Goal: Transaction & Acquisition: Purchase product/service

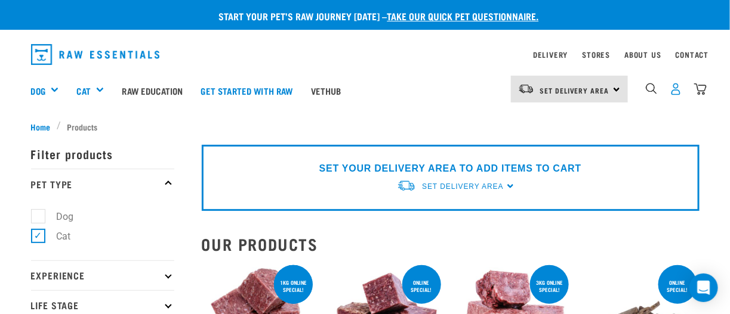
click at [674, 92] on img "dropdown navigation" at bounding box center [675, 89] width 13 height 13
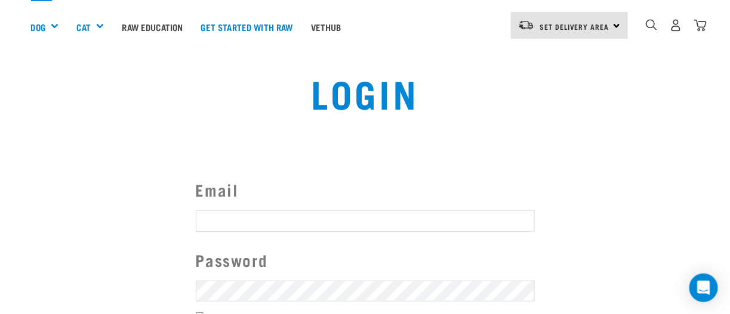
scroll to position [119, 0]
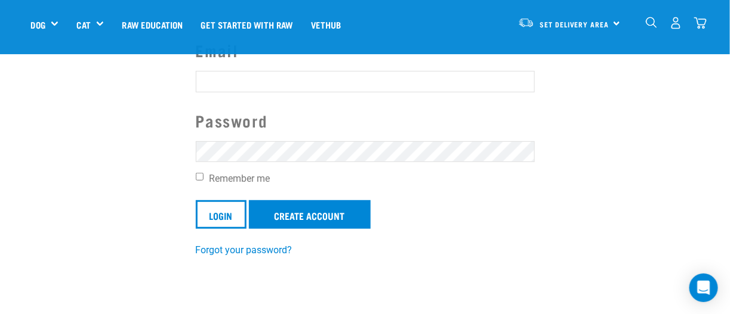
type input "[EMAIL_ADDRESS][DOMAIN_NAME]"
click at [197, 176] on input "Remember me" at bounding box center [200, 177] width 8 height 8
checkbox input "true"
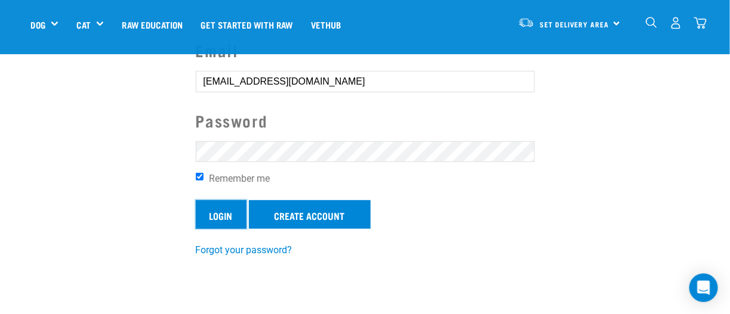
click at [213, 215] on input "Login" at bounding box center [221, 214] width 51 height 29
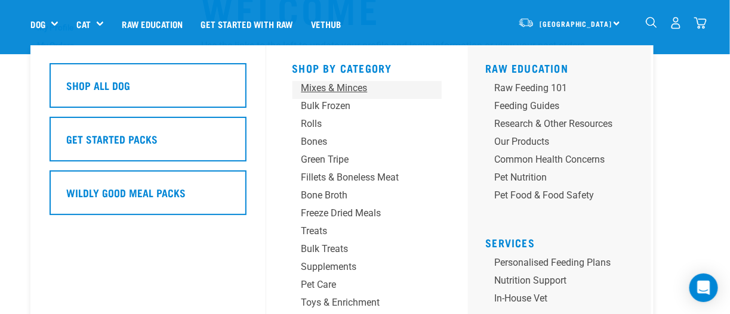
scroll to position [119, 0]
click at [304, 177] on div "Fillets & Boneless Meat" at bounding box center [357, 178] width 112 height 14
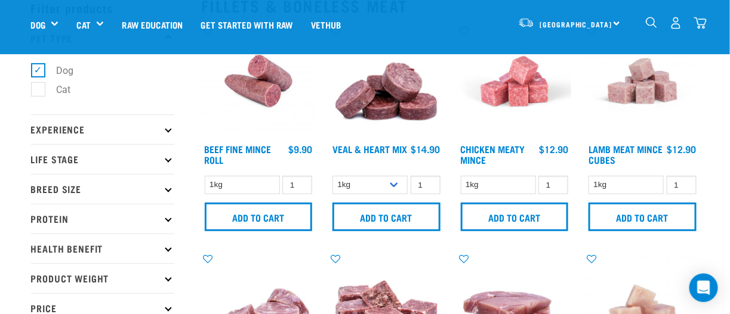
scroll to position [119, 0]
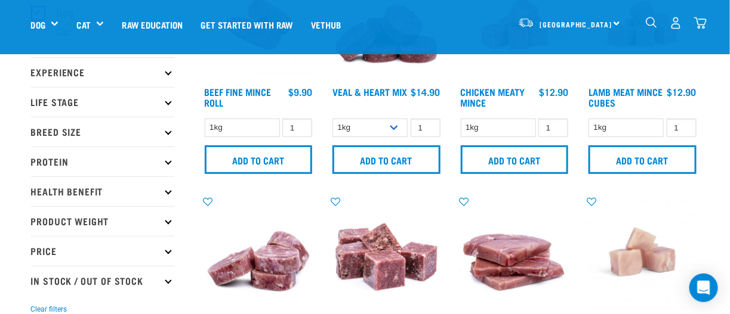
click at [164, 188] on p "Health Benefit" at bounding box center [102, 192] width 143 height 30
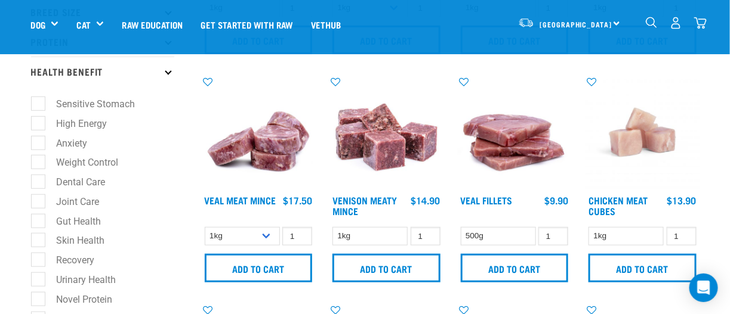
scroll to position [298, 0]
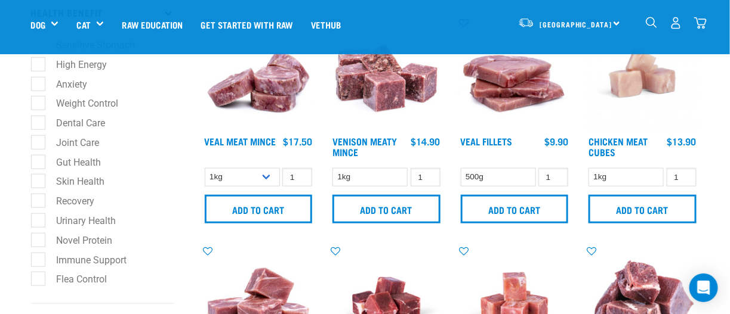
click at [38, 162] on label "Gut Health" at bounding box center [72, 162] width 69 height 15
click at [36, 162] on input "Gut Health" at bounding box center [35, 160] width 8 height 8
checkbox input "true"
click at [38, 183] on label "Skin Health" at bounding box center [74, 181] width 72 height 15
click at [38, 183] on input "Skin Health" at bounding box center [35, 180] width 8 height 8
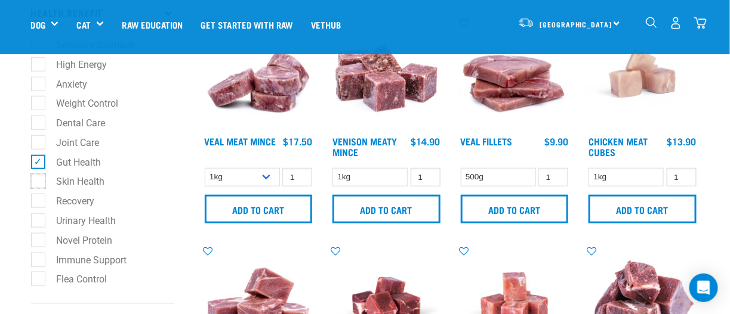
checkbox input "true"
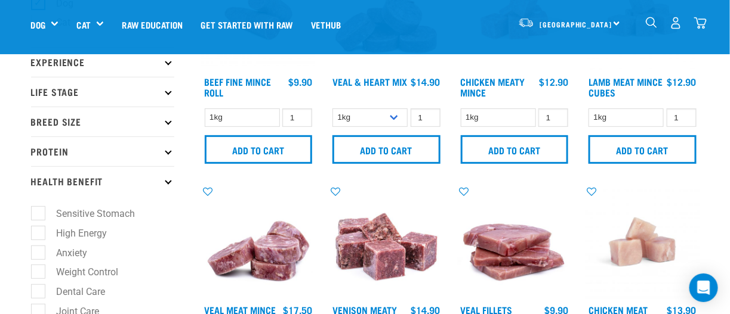
scroll to position [119, 0]
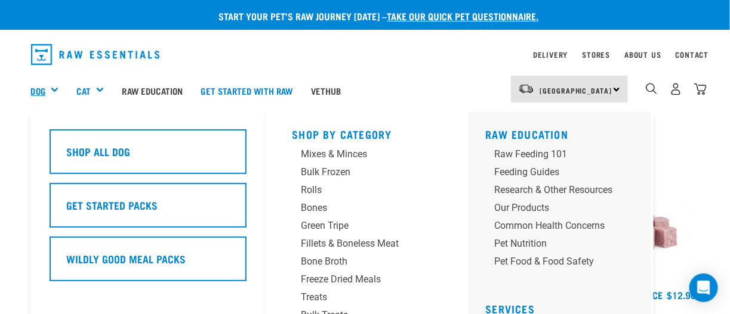
click at [36, 90] on link "Dog" at bounding box center [38, 91] width 14 height 14
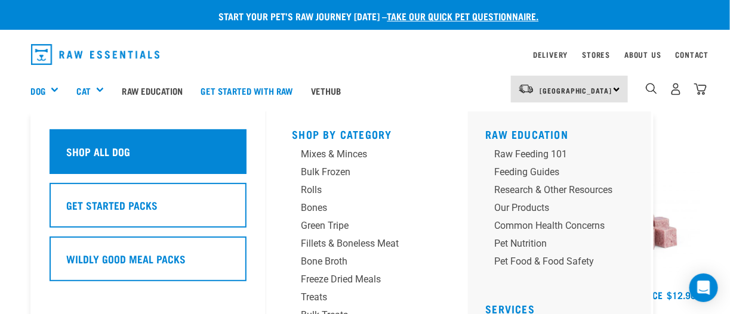
click at [101, 169] on div "Shop All Dog" at bounding box center [148, 151] width 197 height 45
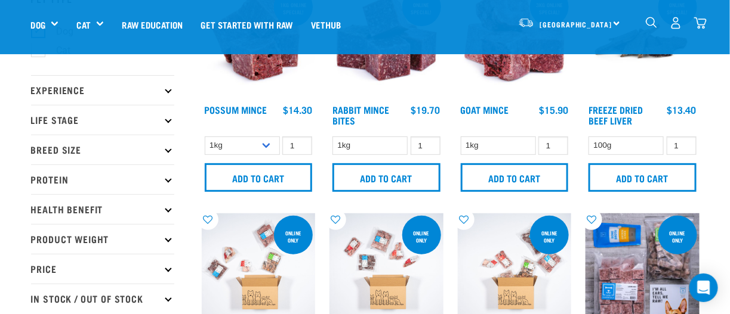
scroll to position [119, 0]
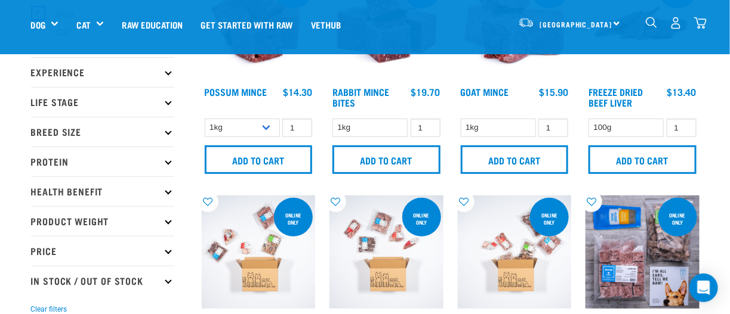
click at [168, 190] on icon at bounding box center [168, 191] width 7 height 7
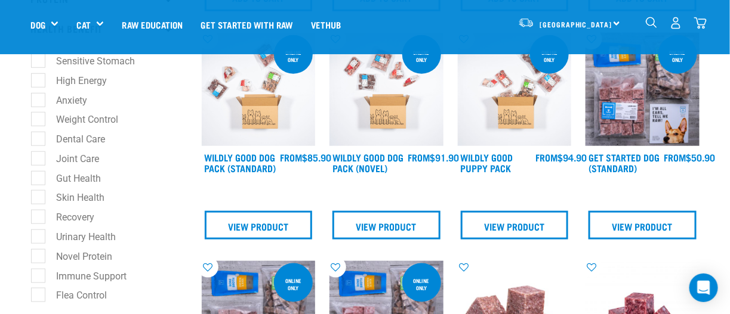
scroll to position [298, 0]
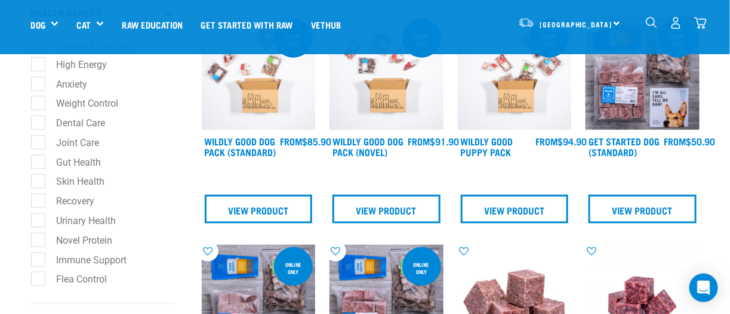
click at [41, 165] on label "Gut Health" at bounding box center [72, 162] width 69 height 15
click at [39, 164] on input "Gut Health" at bounding box center [35, 160] width 8 height 8
checkbox input "true"
click at [42, 183] on label "Skin Health" at bounding box center [74, 181] width 72 height 15
click at [39, 183] on input "Skin Health" at bounding box center [35, 180] width 8 height 8
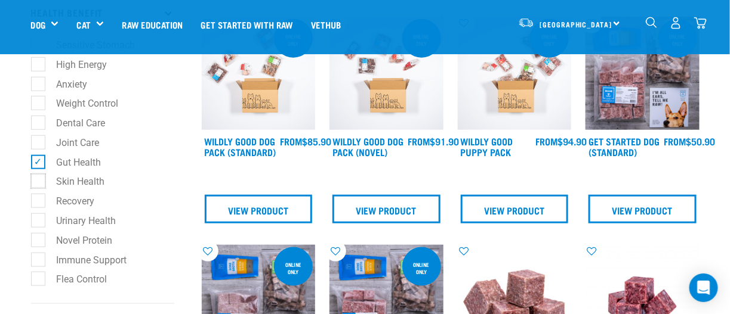
checkbox input "true"
click at [42, 263] on label "Immune Support" at bounding box center [85, 260] width 94 height 15
click at [39, 262] on input "Immune Support" at bounding box center [35, 258] width 8 height 8
checkbox input "true"
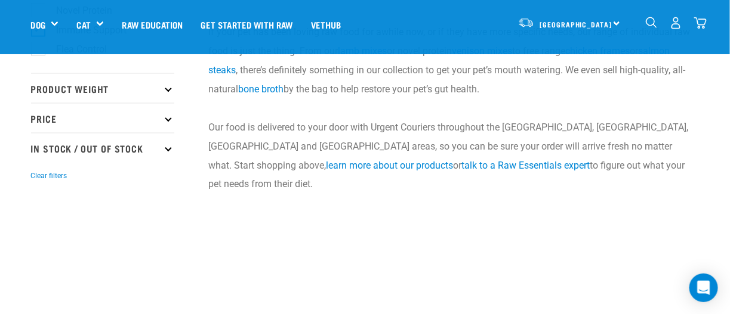
scroll to position [537, 0]
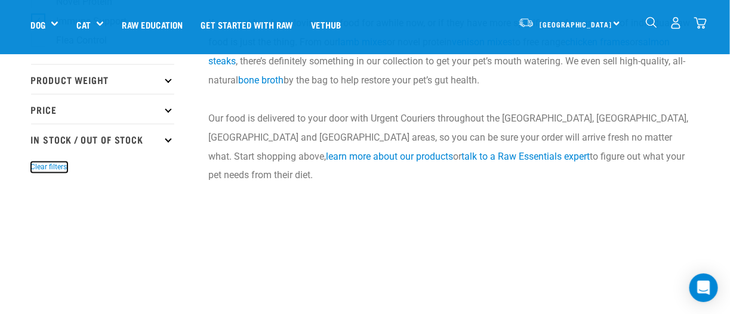
click at [41, 166] on button "Clear filters" at bounding box center [49, 167] width 36 height 11
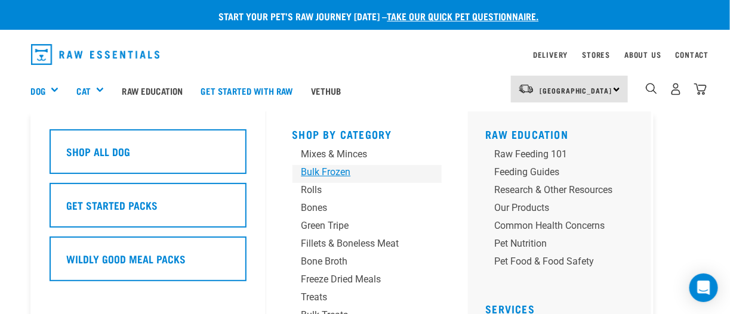
click at [310, 176] on div "Bulk Frozen" at bounding box center [357, 172] width 112 height 14
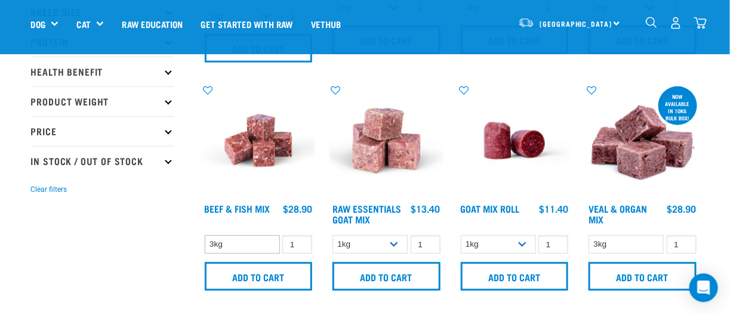
scroll to position [298, 0]
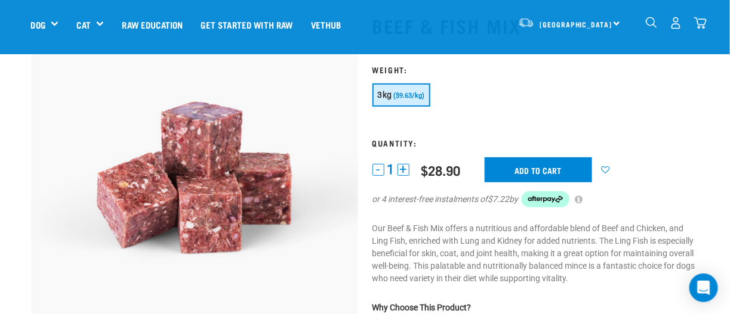
scroll to position [59, 0]
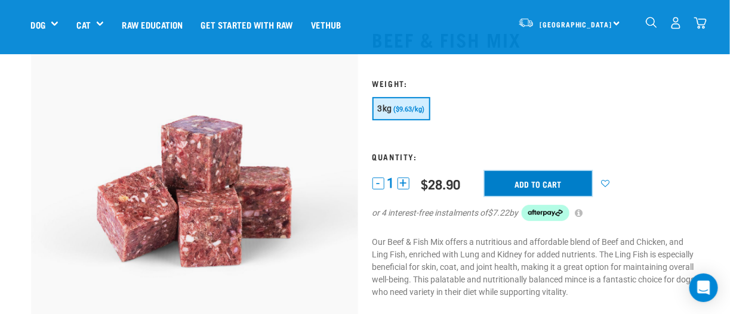
click at [521, 180] on input "Add to cart" at bounding box center [537, 183] width 107 height 25
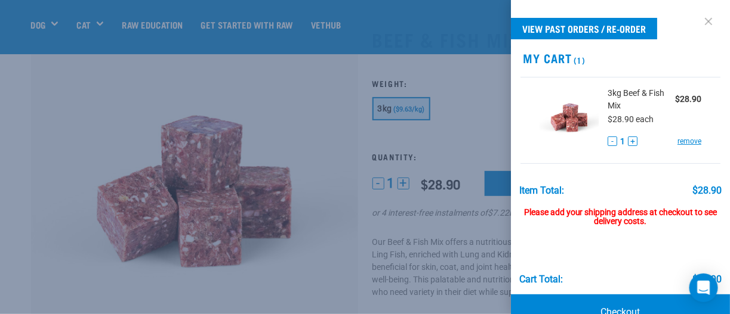
click at [699, 21] on link at bounding box center [708, 21] width 19 height 19
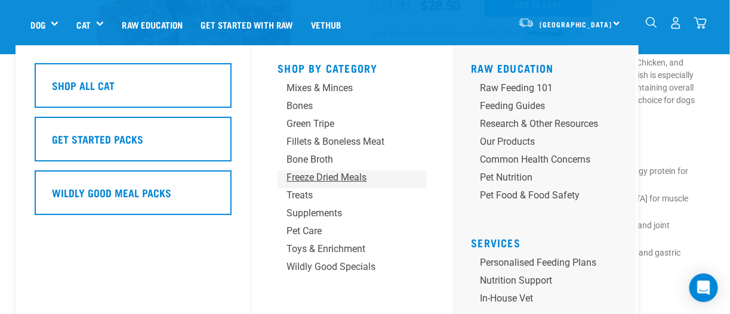
scroll to position [119, 0]
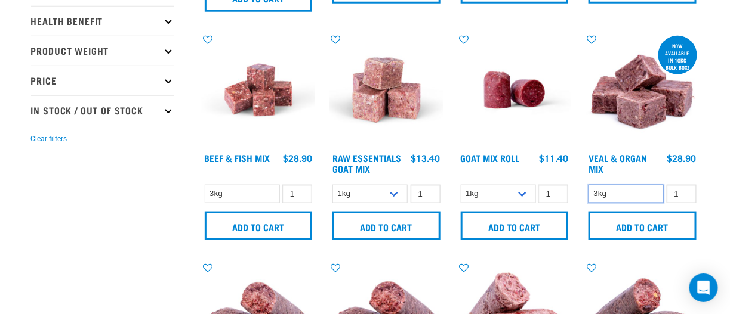
click at [643, 196] on select "3kg" at bounding box center [625, 194] width 75 height 18
click at [668, 67] on div "now available in 10kg bulk box!" at bounding box center [677, 56] width 39 height 39
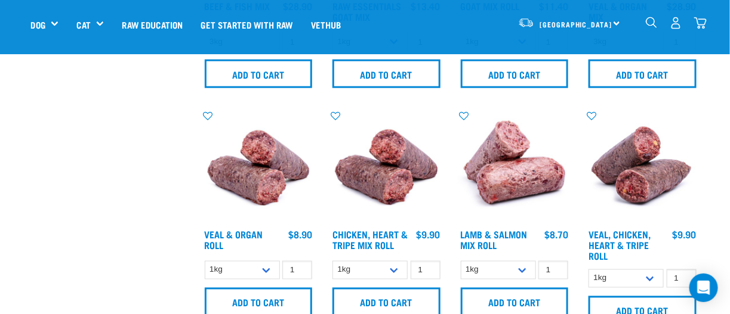
scroll to position [493, 0]
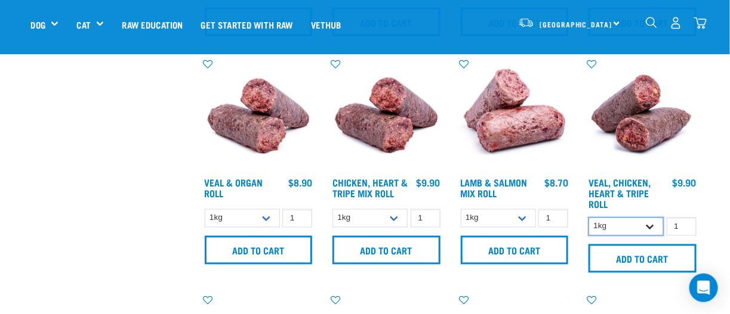
click at [654, 226] on select "1kg Bulk (10kg)" at bounding box center [625, 227] width 75 height 18
select select "176976"
click at [588, 218] on select "1kg Bulk (10kg)" at bounding box center [625, 227] width 75 height 18
click at [523, 220] on select "1kg Bulk (10kg)" at bounding box center [498, 218] width 75 height 18
select select "913"
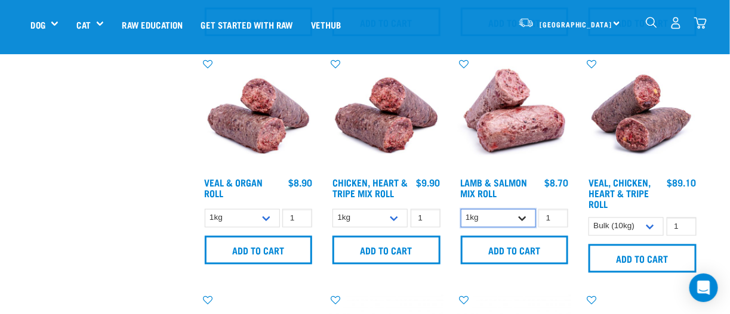
click at [461, 209] on select "1kg Bulk (10kg)" at bounding box center [498, 218] width 75 height 18
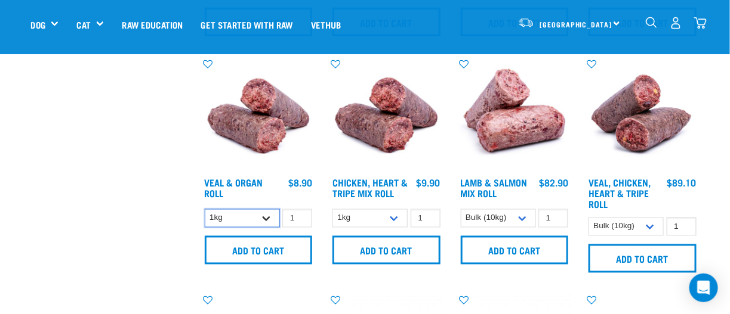
click at [265, 220] on select "1kg Bulk (10kg)" at bounding box center [242, 218] width 75 height 18
select select "920"
click at [205, 209] on select "1kg Bulk (10kg)" at bounding box center [242, 218] width 75 height 18
click at [233, 174] on div "Veal & Organ Roll 1 0 100 0 100 0 100 Add to cart" at bounding box center [259, 169] width 128 height 237
click at [231, 183] on link "Veal & Organ Roll" at bounding box center [234, 188] width 58 height 16
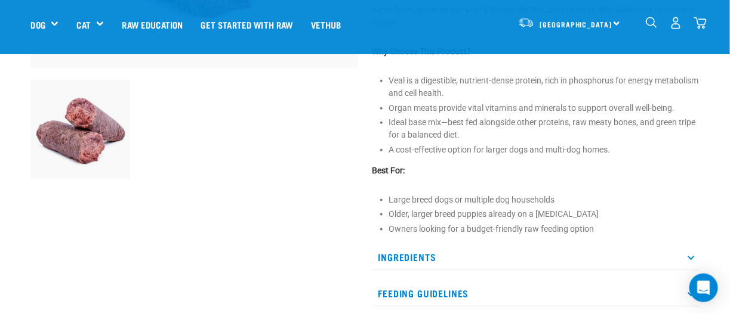
scroll to position [417, 0]
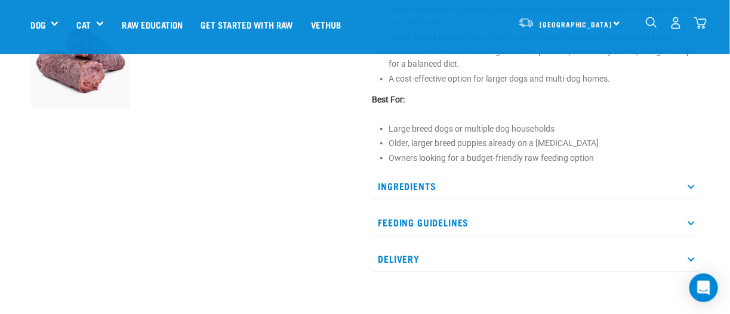
click at [688, 185] on icon at bounding box center [690, 186] width 7 height 7
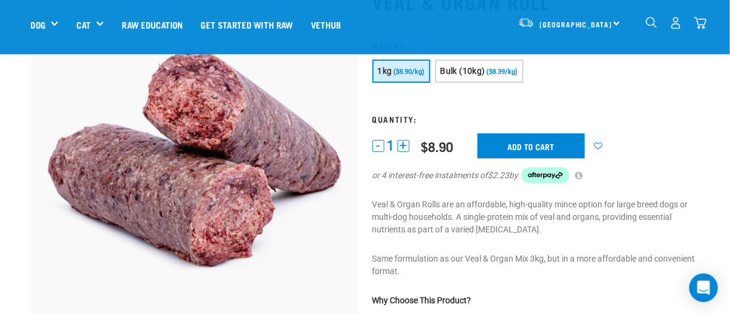
scroll to position [59, 0]
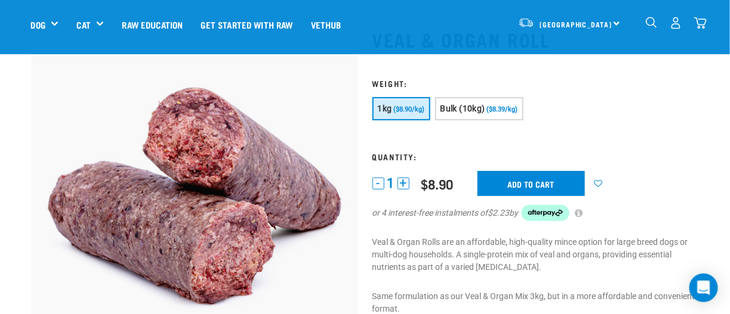
click at [394, 107] on span "($8.90/kg)" at bounding box center [409, 110] width 31 height 8
click at [405, 186] on button "+" at bounding box center [403, 184] width 12 height 12
click at [510, 183] on input "Add to cart" at bounding box center [530, 183] width 107 height 25
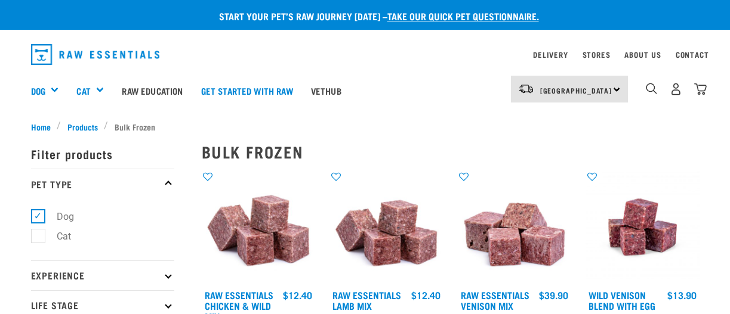
select select "920"
select select "913"
select select "176976"
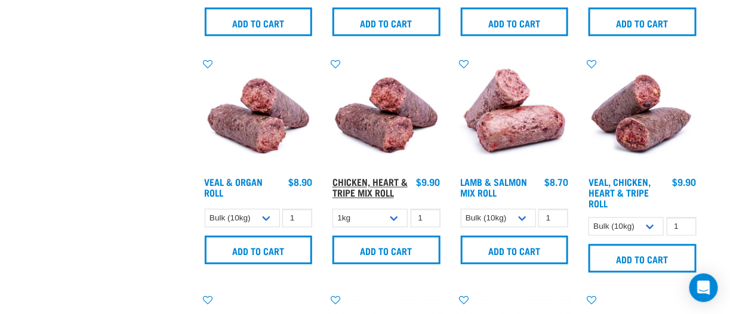
click at [379, 180] on link "Chicken, Heart & Tripe Mix Roll" at bounding box center [369, 188] width 75 height 16
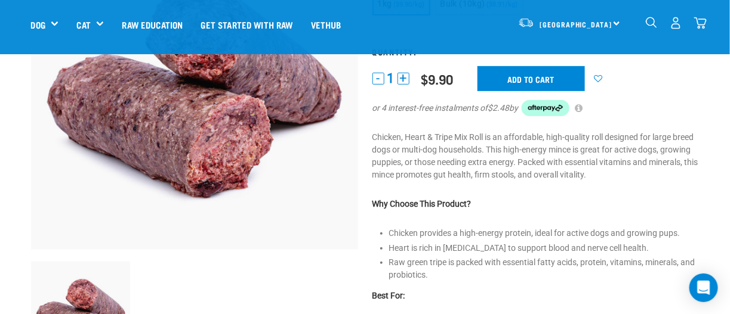
scroll to position [59, 0]
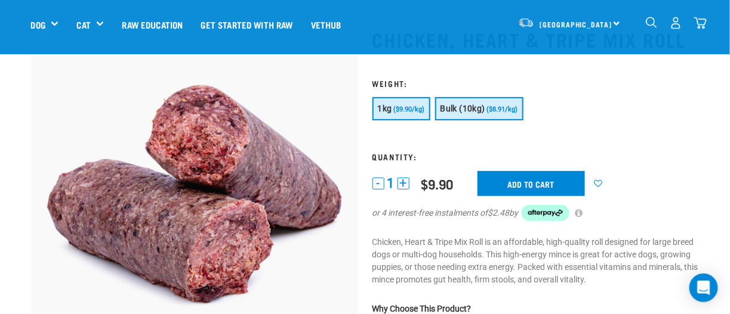
click at [452, 110] on span "Bulk (10kg)" at bounding box center [462, 109] width 45 height 10
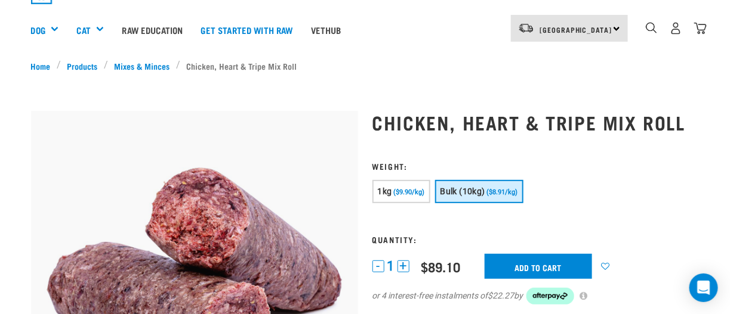
scroll to position [119, 0]
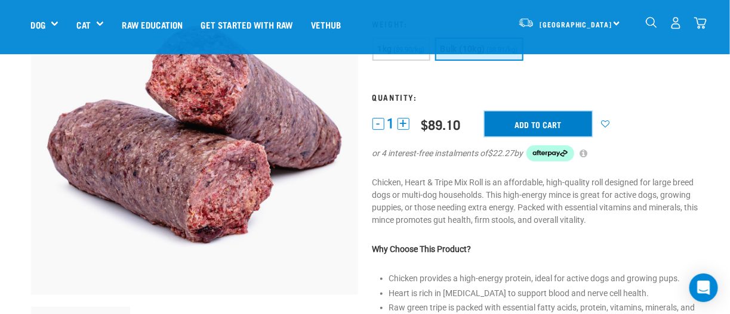
click at [496, 122] on input "Add to cart" at bounding box center [537, 124] width 107 height 25
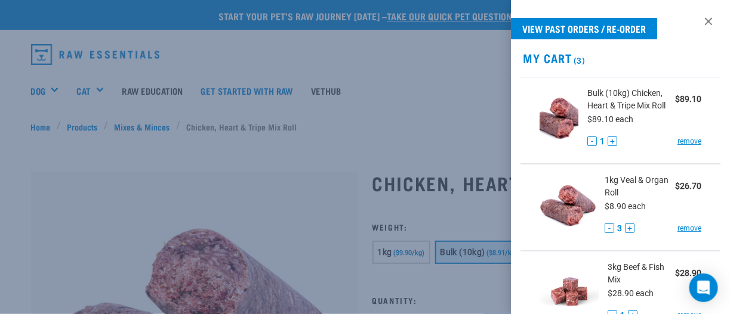
scroll to position [0, 0]
click at [550, 56] on h2 "My Cart (3)" at bounding box center [620, 58] width 219 height 14
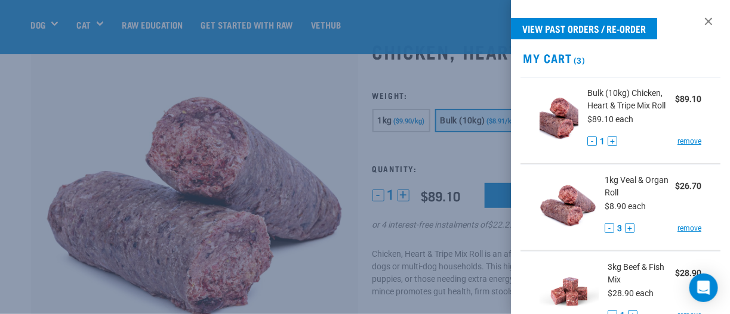
scroll to position [59, 0]
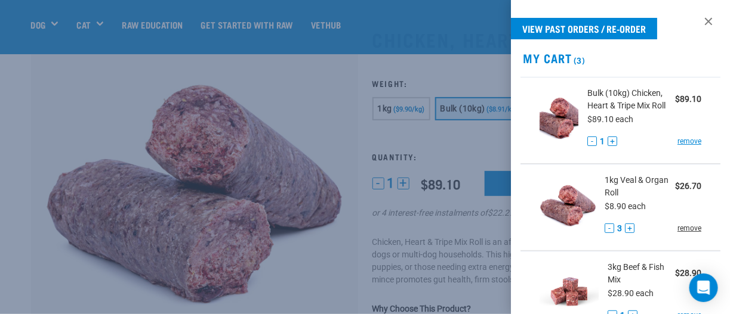
click at [681, 228] on link "remove" at bounding box center [689, 228] width 24 height 11
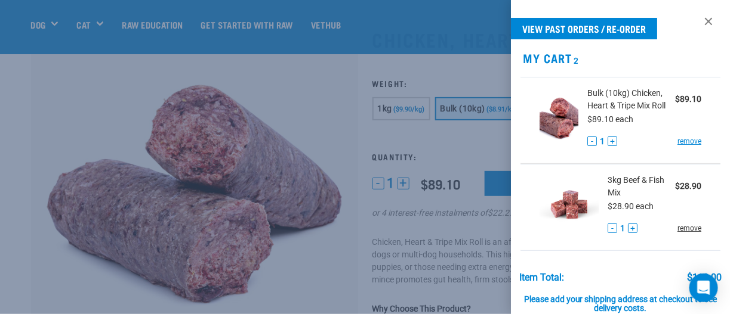
click at [678, 229] on link "remove" at bounding box center [689, 228] width 24 height 11
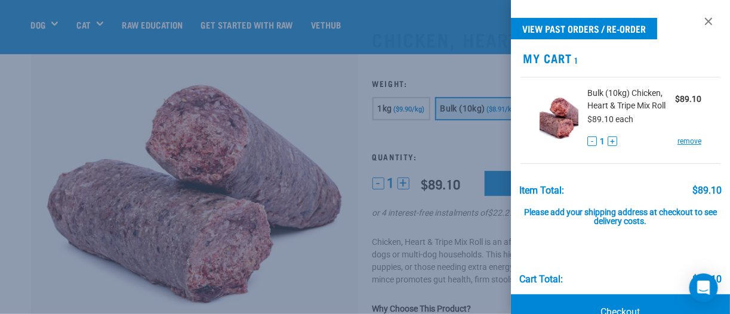
click at [275, 85] on div at bounding box center [365, 157] width 730 height 314
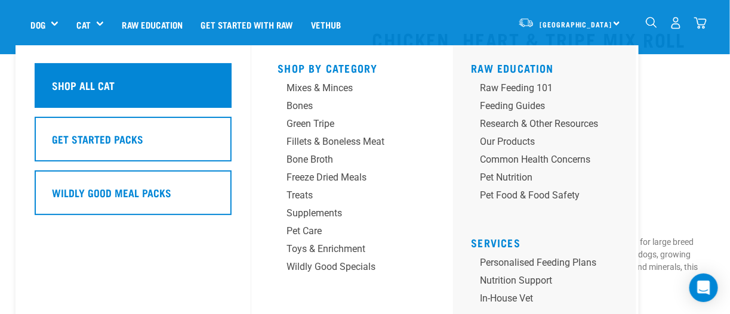
click at [90, 88] on h5 "Shop All Cat" at bounding box center [83, 86] width 63 height 16
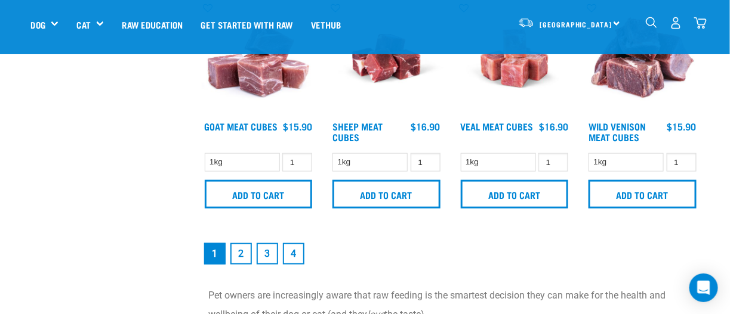
scroll to position [1730, 0]
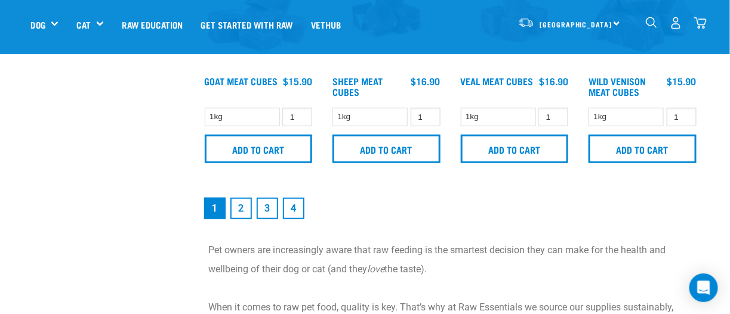
click at [243, 209] on link "2" at bounding box center [240, 208] width 21 height 21
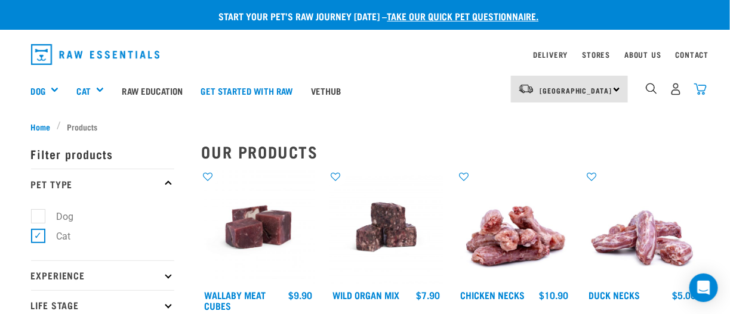
click at [704, 92] on img "dropdown navigation" at bounding box center [700, 89] width 13 height 13
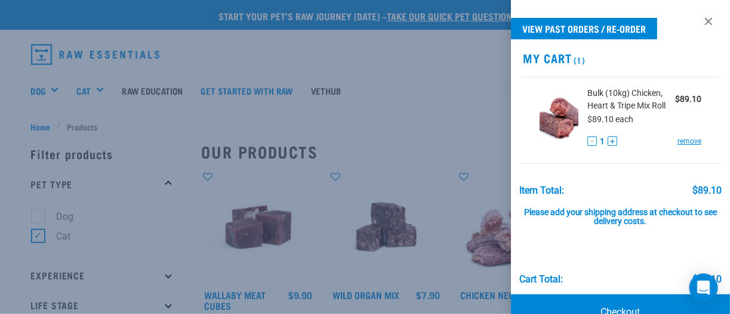
click at [147, 180] on div at bounding box center [365, 157] width 730 height 314
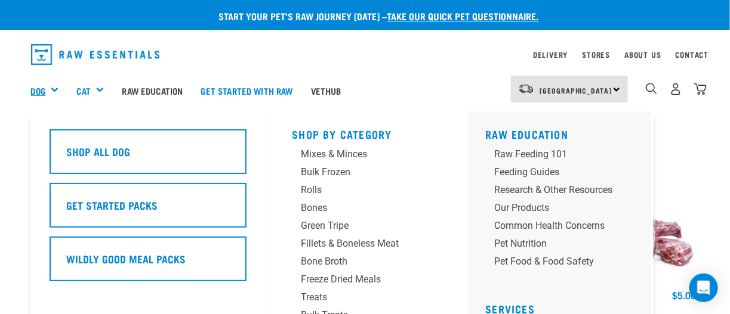
click at [36, 94] on link "Dog" at bounding box center [38, 91] width 14 height 14
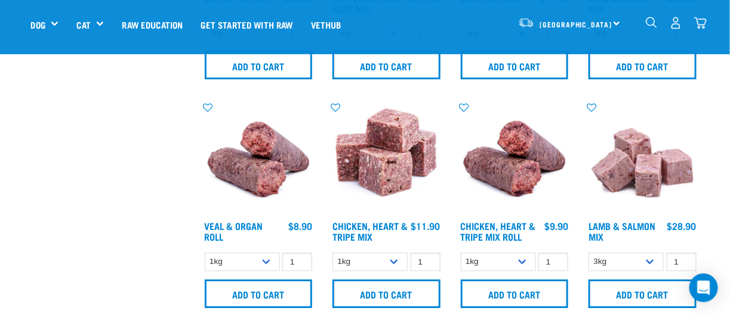
scroll to position [1193, 0]
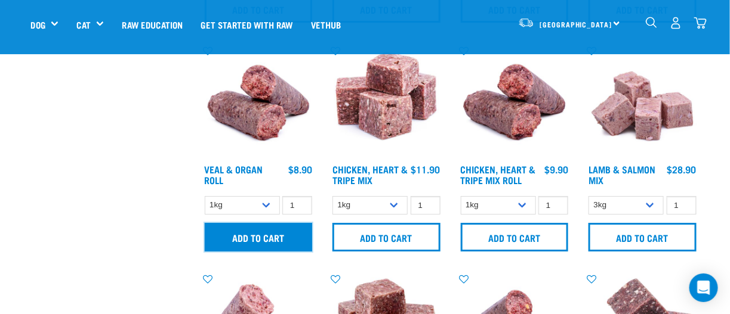
click at [223, 242] on input "Add to cart" at bounding box center [259, 237] width 108 height 29
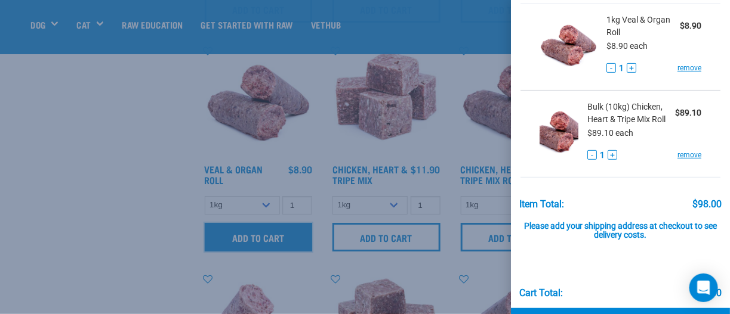
scroll to position [116, 0]
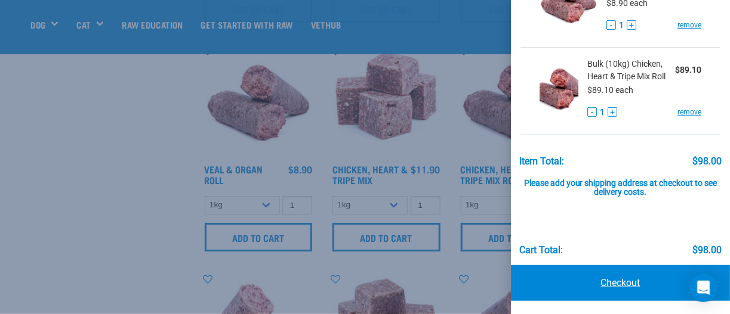
click at [585, 283] on link "Checkout" at bounding box center [620, 284] width 219 height 36
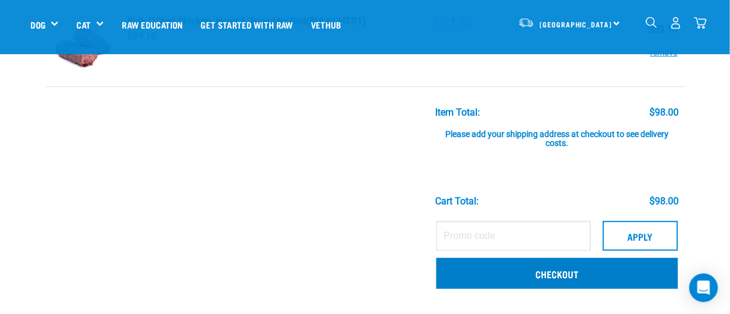
scroll to position [179, 0]
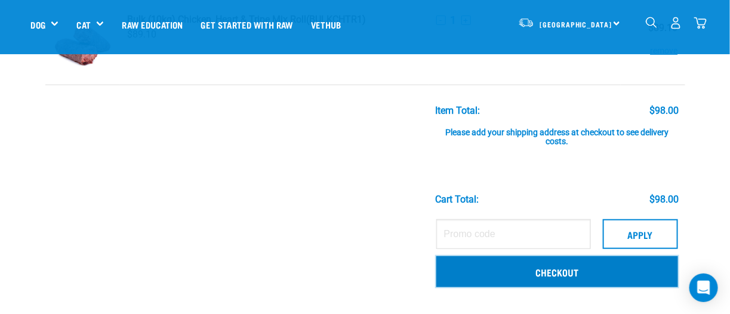
click at [492, 268] on link "Checkout" at bounding box center [557, 272] width 242 height 31
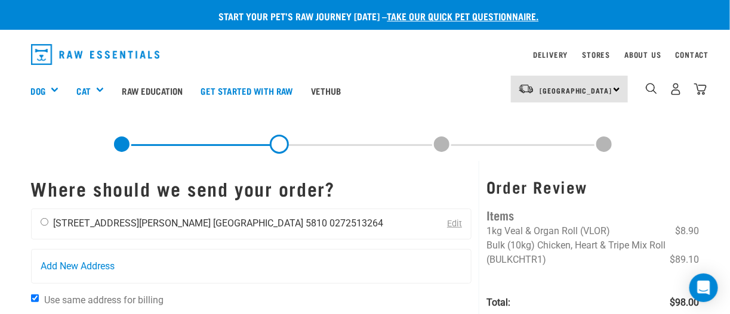
click at [42, 223] on input "radio" at bounding box center [45, 222] width 8 height 8
radio input "true"
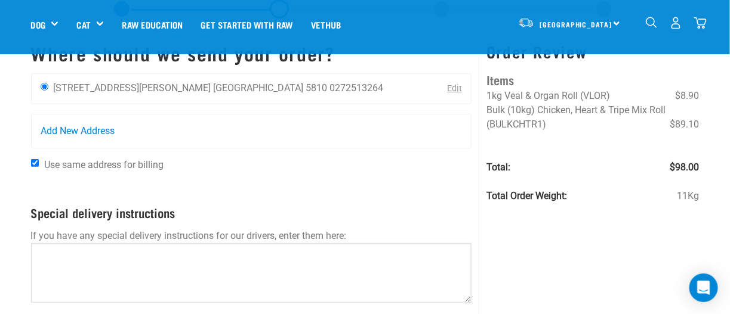
scroll to position [119, 0]
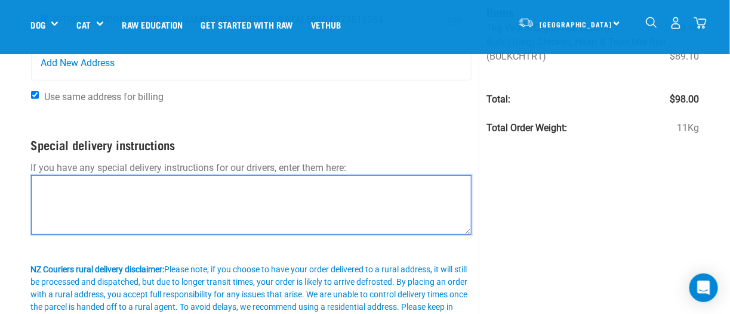
click at [100, 200] on textarea at bounding box center [251, 205] width 441 height 60
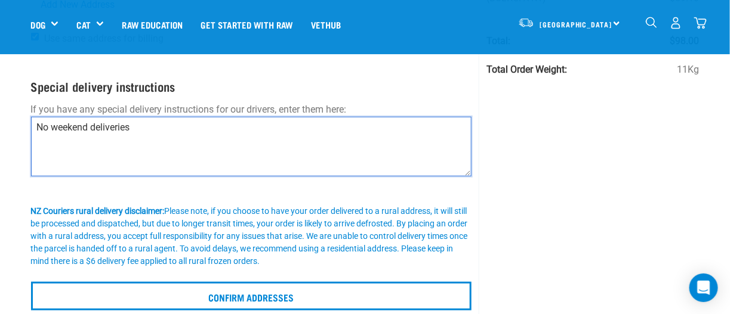
scroll to position [179, 0]
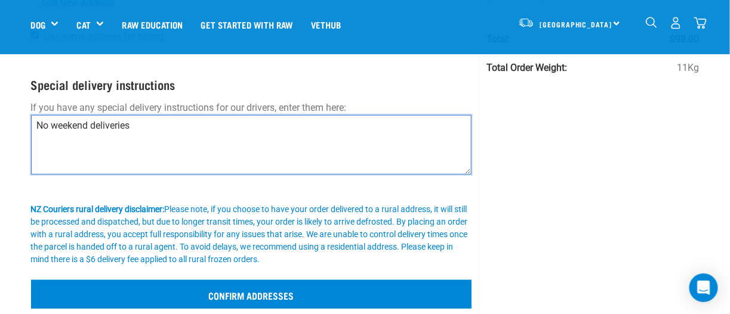
type textarea "No weekend deliveries"
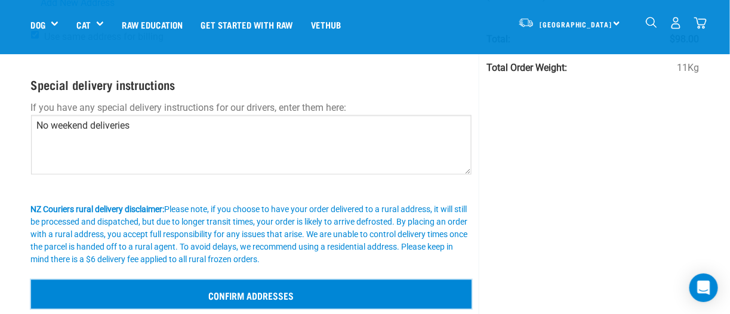
click at [231, 289] on input "Confirm addresses" at bounding box center [251, 294] width 441 height 29
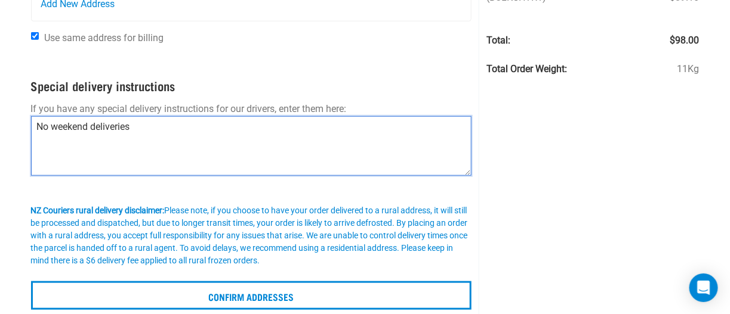
drag, startPoint x: 16, startPoint y: 132, endPoint x: -101, endPoint y: 109, distance: 119.7
click at [0, 109] on html "Start your pet’s raw journey today – take our quick pet questionnaire. Delivery…" at bounding box center [365, 315] width 730 height 1157
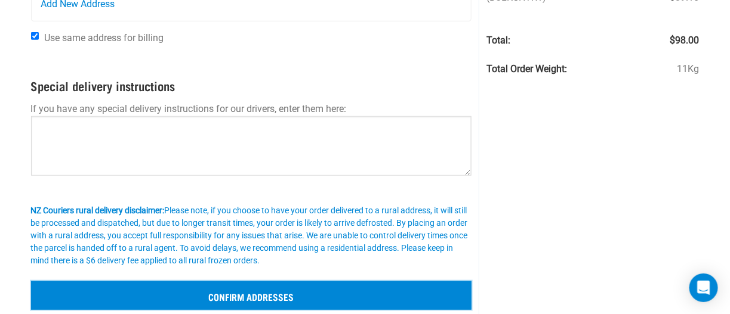
click at [157, 294] on input "Confirm addresses" at bounding box center [251, 296] width 441 height 29
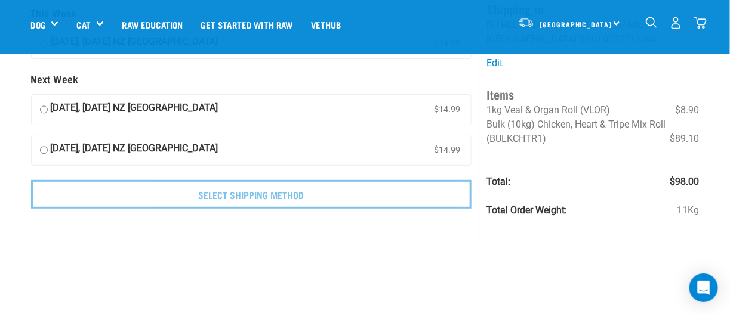
scroll to position [59, 0]
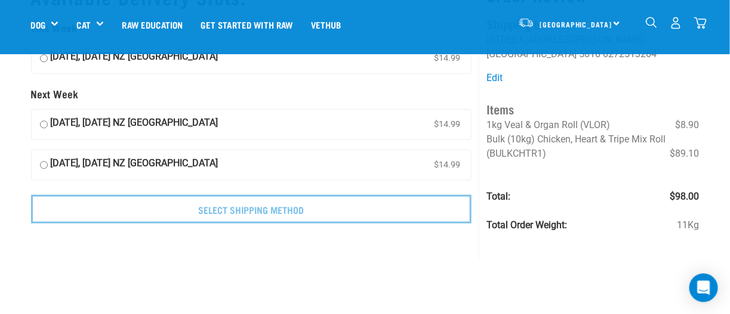
click at [42, 124] on input "14 October, Tuesday NZ Couriers North Island $14.99" at bounding box center [44, 125] width 8 height 18
radio input "true"
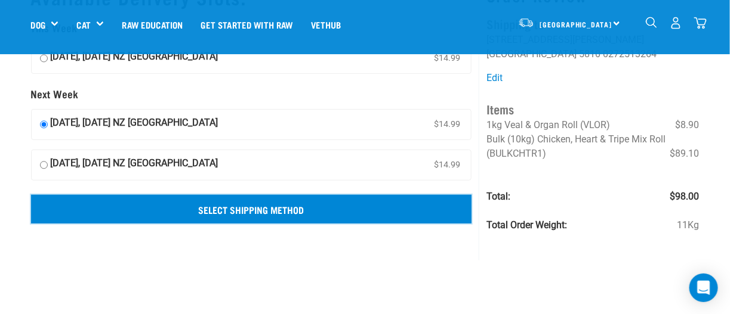
click at [280, 213] on input "Select Shipping Method" at bounding box center [251, 209] width 441 height 29
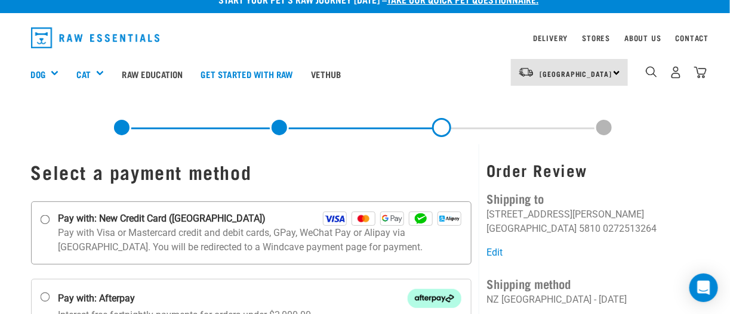
scroll to position [59, 0]
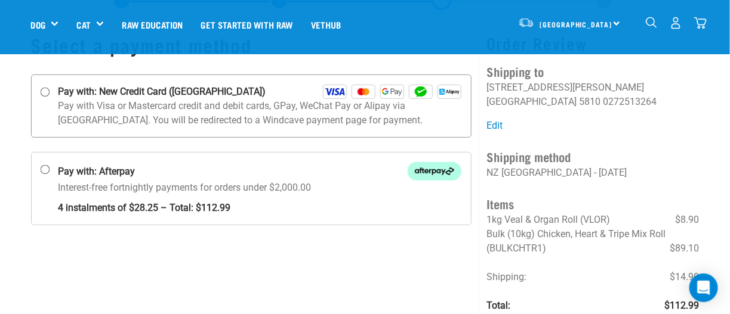
click at [44, 92] on input "Pay with: New Credit Card ([GEOGRAPHIC_DATA])" at bounding box center [45, 93] width 10 height 10
radio input "true"
